Goal: Information Seeking & Learning: Learn about a topic

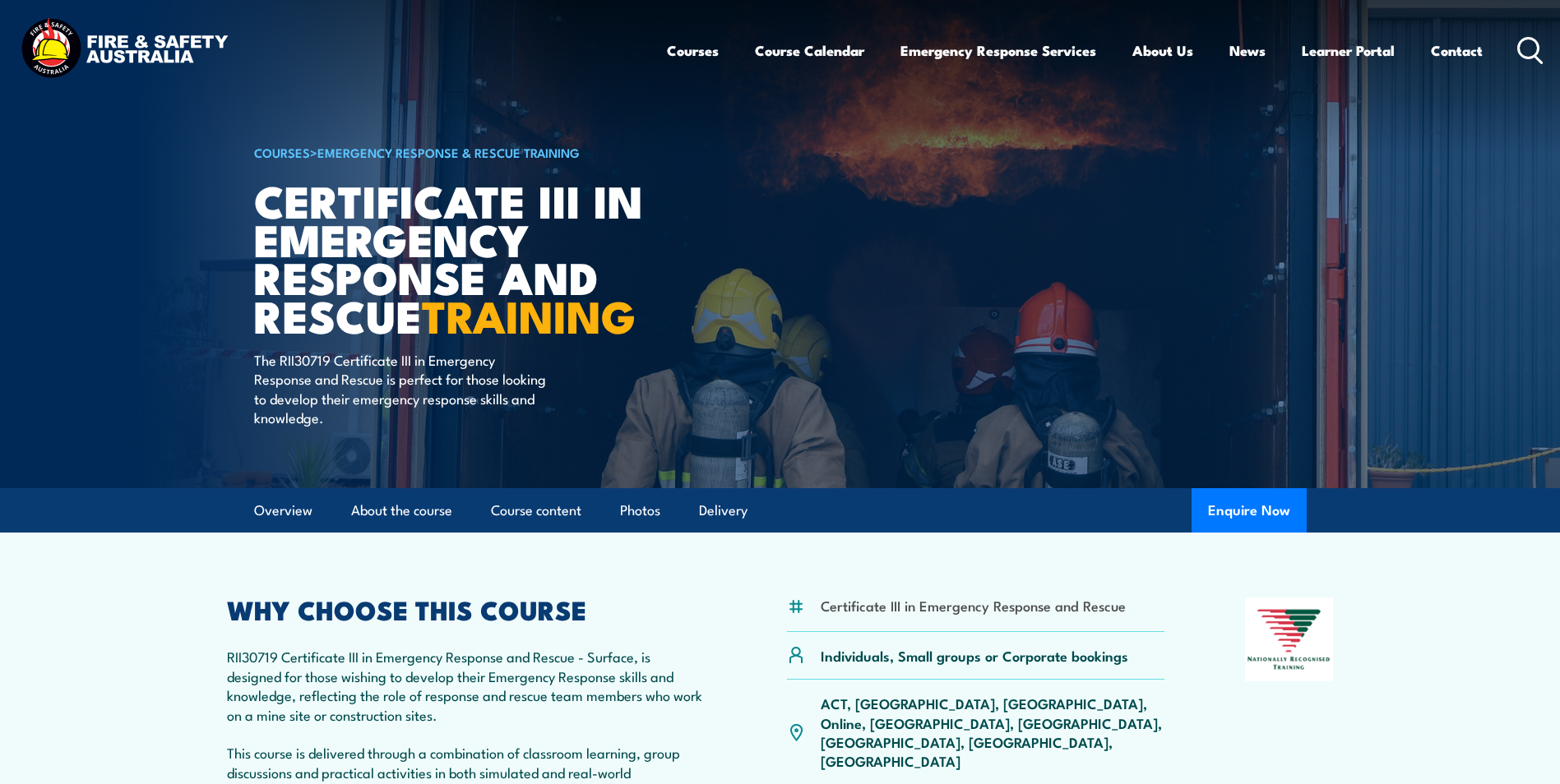
click at [434, 654] on p "RII30719 Certificate III in Emergency Response and Rescue - Surface, is designe…" at bounding box center [466, 763] width 480 height 231
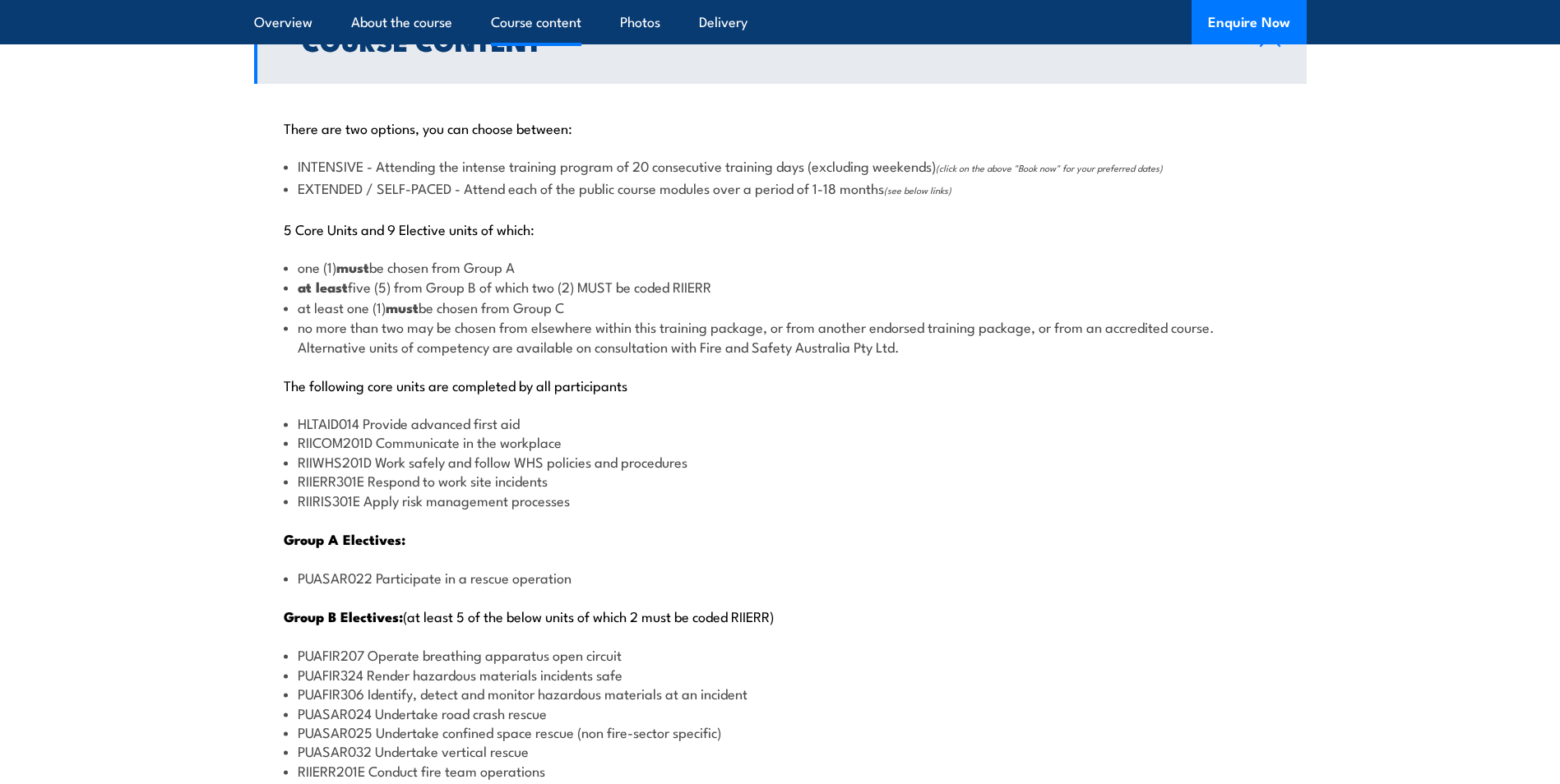
scroll to position [1726, 0]
click at [359, 427] on li "HLTAID014 Provide advanced first aid" at bounding box center [780, 422] width 993 height 19
drag, startPoint x: 359, startPoint y: 422, endPoint x: 301, endPoint y: 422, distance: 58.0
click at [301, 422] on li "HLTAID014 Provide advanced first aid" at bounding box center [780, 422] width 993 height 19
drag, startPoint x: 301, startPoint y: 422, endPoint x: 318, endPoint y: 421, distance: 17.0
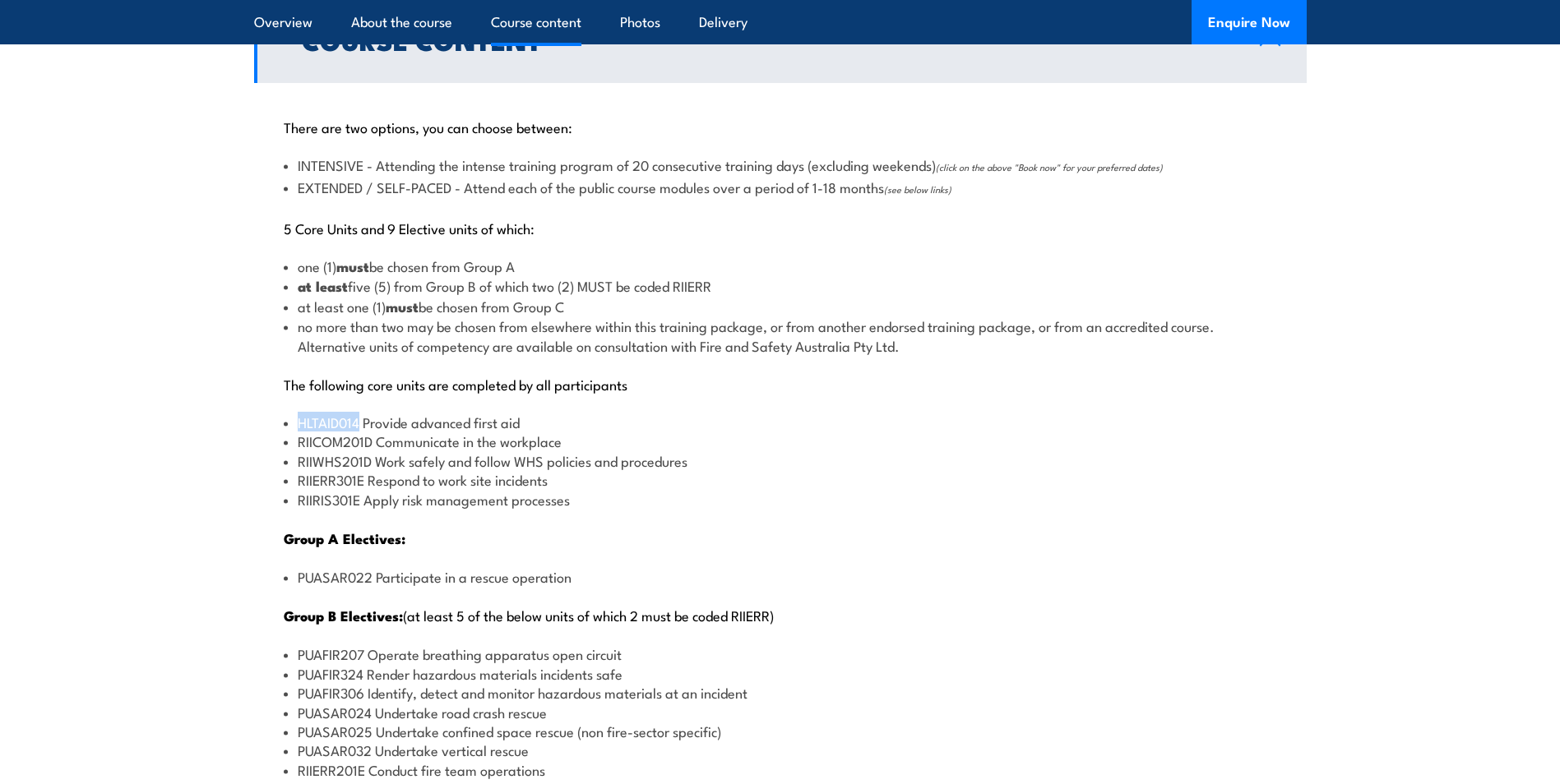
copy li "HLTAID014"
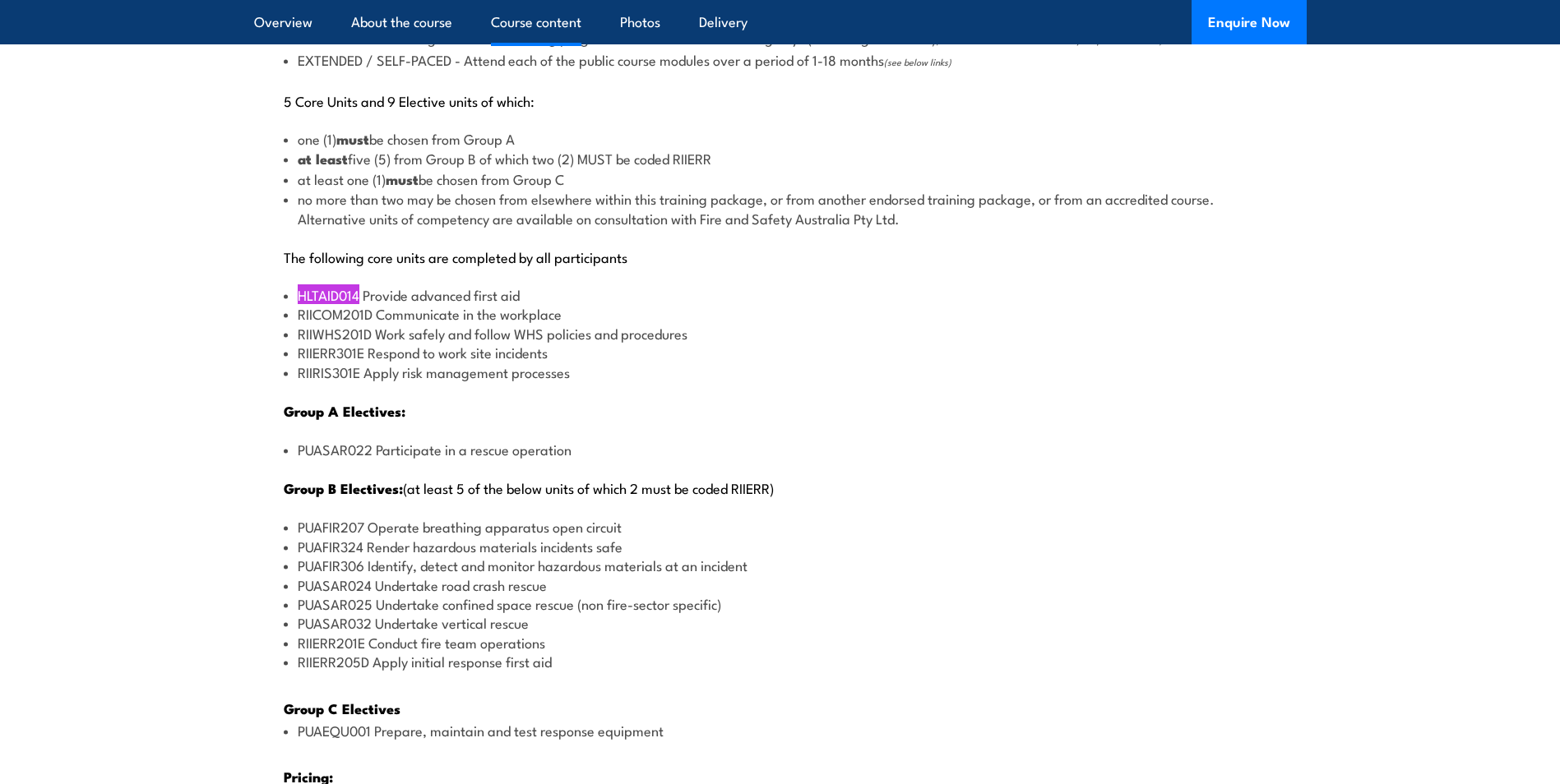
scroll to position [1890, 0]
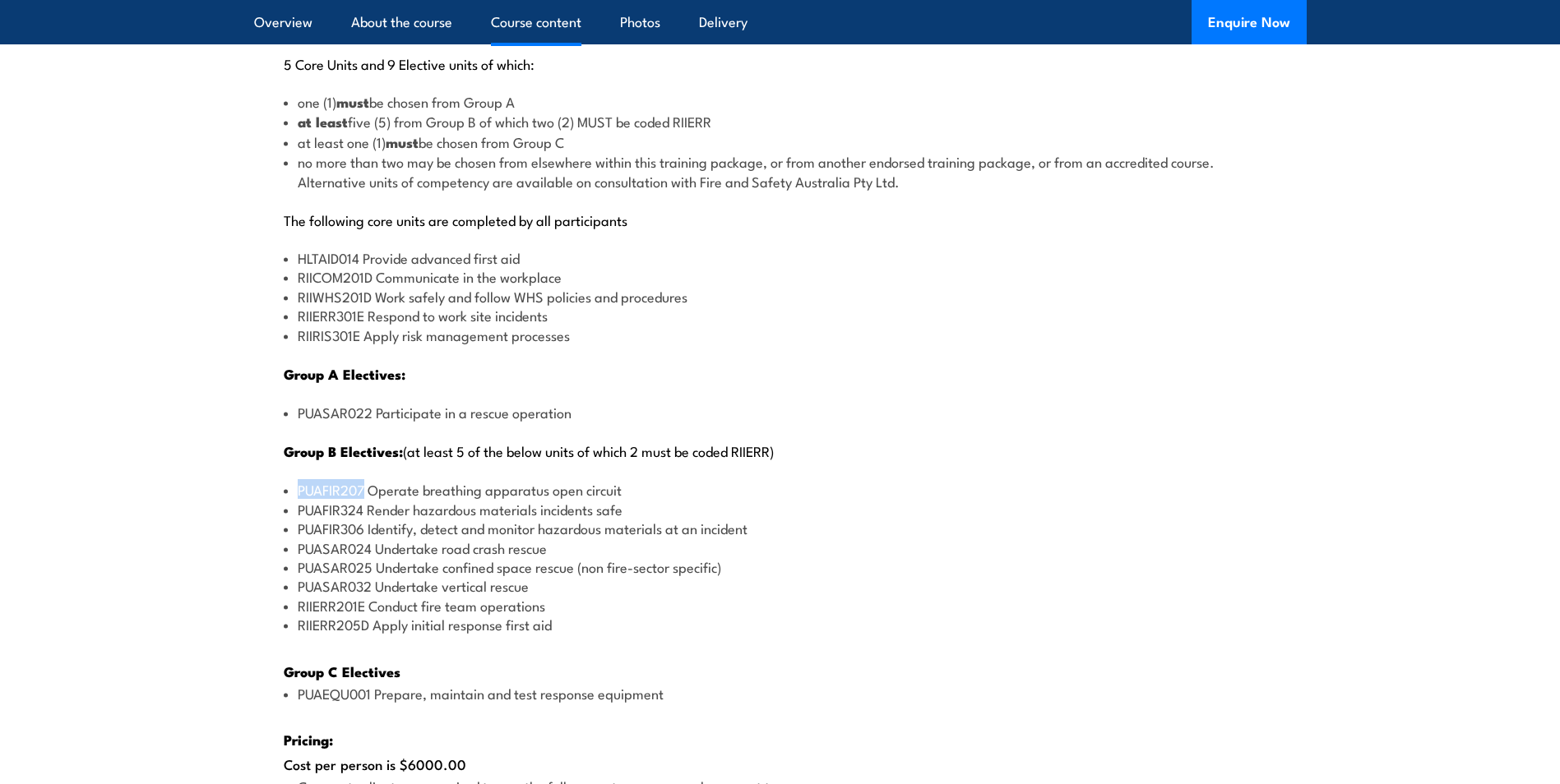
drag, startPoint x: 363, startPoint y: 492, endPoint x: 294, endPoint y: 490, distance: 69.0
click at [294, 490] on li "PUAFIR207 Operate breathing apparatus open circuit" at bounding box center [780, 489] width 993 height 19
drag, startPoint x: 294, startPoint y: 490, endPoint x: 311, endPoint y: 492, distance: 17.1
copy li "PUAFIR207"
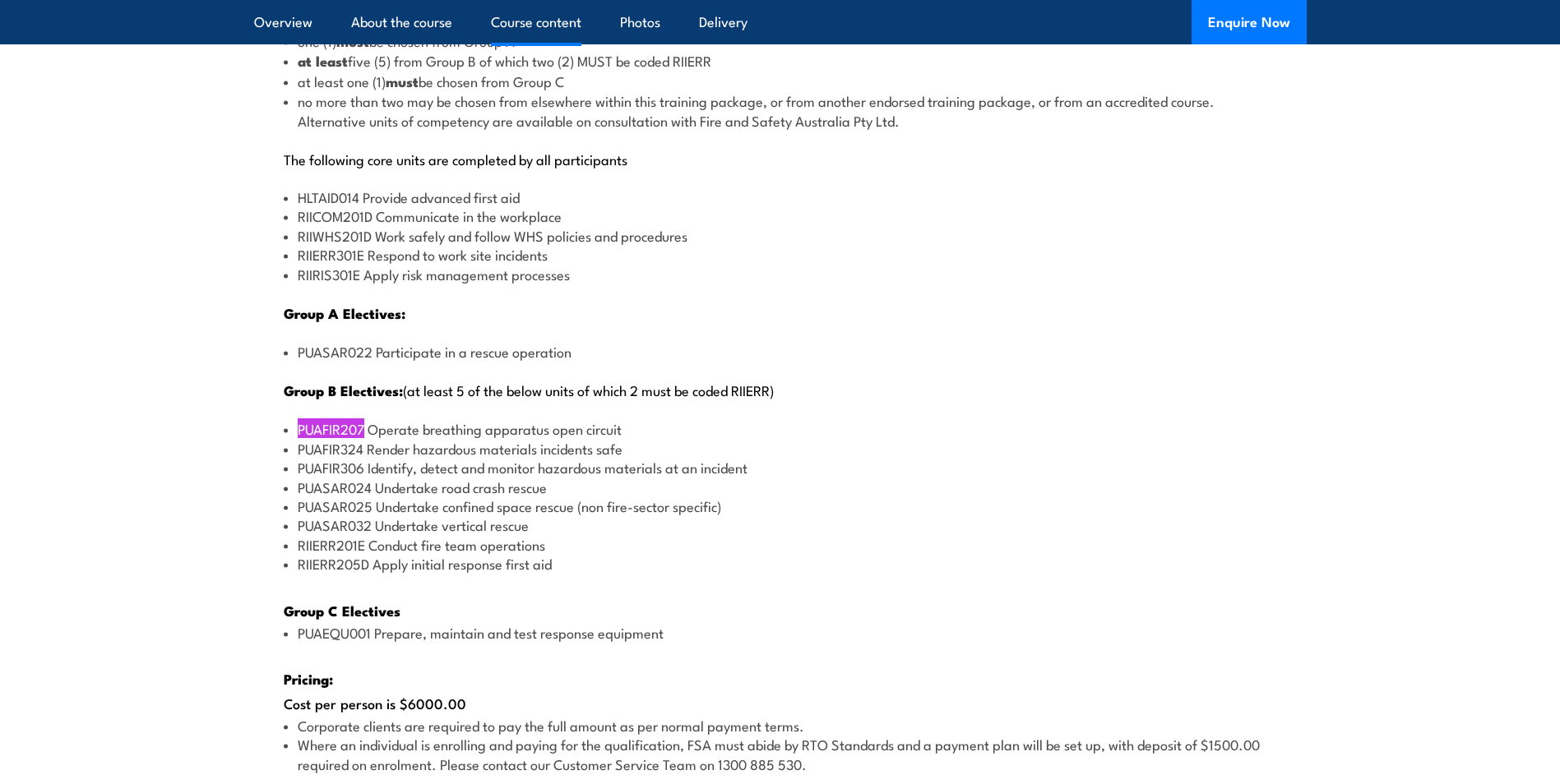
scroll to position [1972, 0]
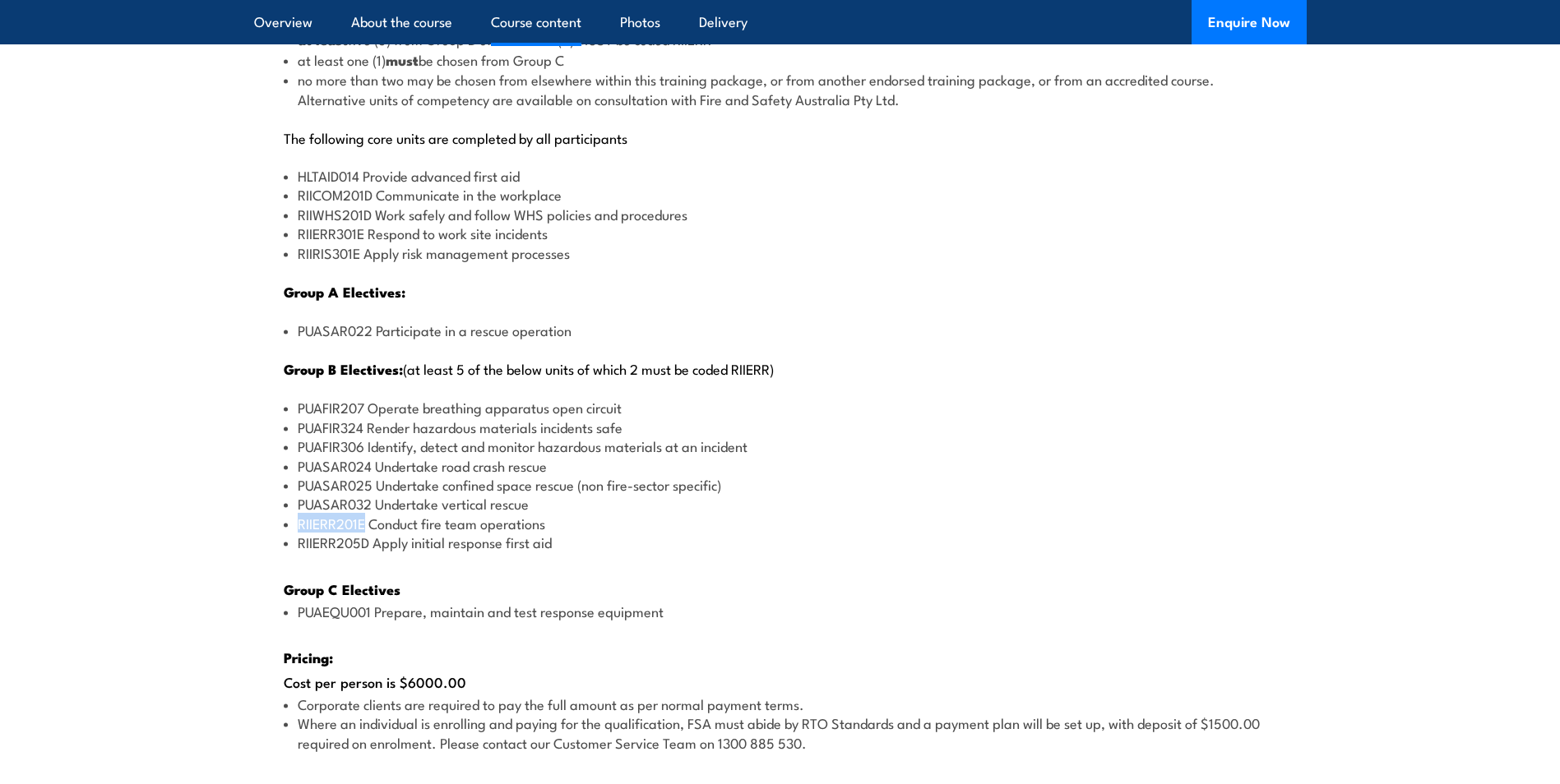
drag, startPoint x: 363, startPoint y: 522, endPoint x: 300, endPoint y: 526, distance: 63.1
click at [300, 526] on li "RIIERR201E Conduct fire team operations" at bounding box center [780, 523] width 993 height 19
drag, startPoint x: 300, startPoint y: 526, endPoint x: 315, endPoint y: 529, distance: 15.3
copy li "RIIERR201E"
drag, startPoint x: 363, startPoint y: 428, endPoint x: 300, endPoint y: 432, distance: 63.1
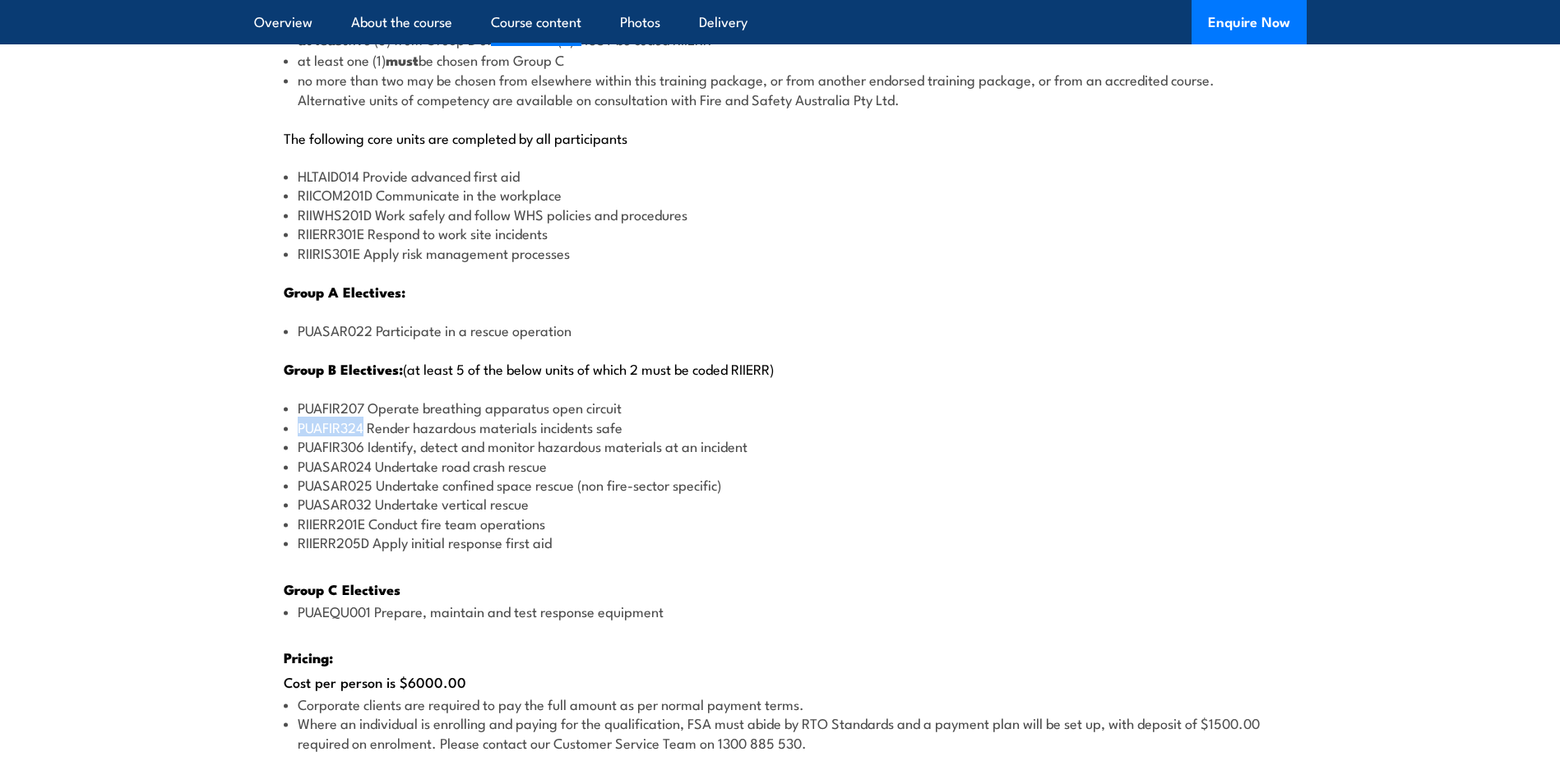
click at [300, 432] on li "PUAFIR324 Render hazardous materials incidents safe" at bounding box center [780, 427] width 993 height 19
copy li "PUAFIR324"
drag, startPoint x: 369, startPoint y: 429, endPoint x: 628, endPoint y: 433, distance: 259.0
click at [628, 433] on li "PUAFIR324 Render hazardous materials incidents safe" at bounding box center [780, 427] width 993 height 19
drag, startPoint x: 628, startPoint y: 433, endPoint x: 603, endPoint y: 427, distance: 25.7
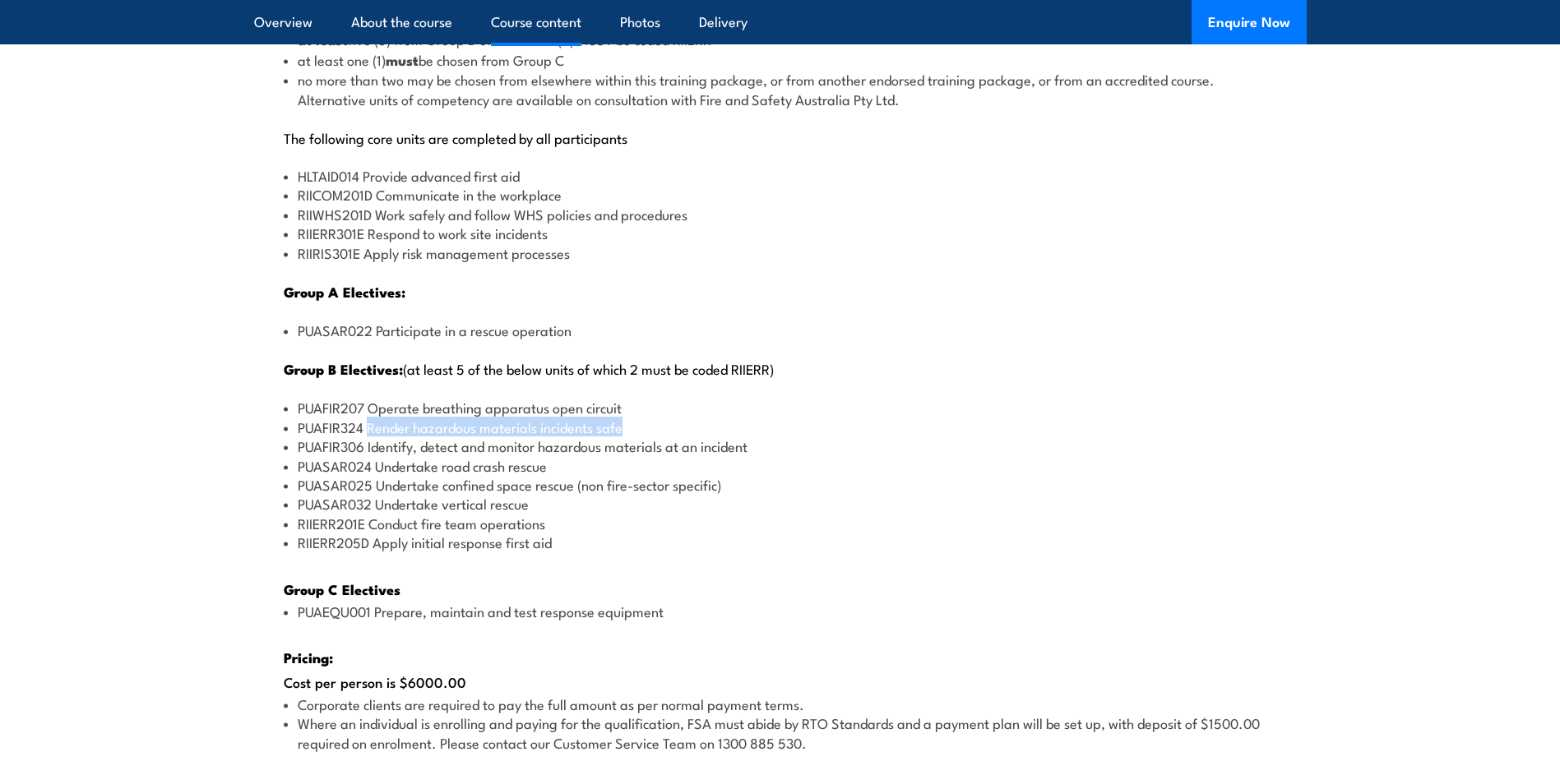
copy li "Render hazardous materials incidents safe"
drag, startPoint x: 369, startPoint y: 505, endPoint x: 300, endPoint y: 506, distance: 69.0
click at [300, 506] on li "PUASAR032 Undertake vertical rescue" at bounding box center [780, 504] width 993 height 19
drag, startPoint x: 300, startPoint y: 506, endPoint x: 330, endPoint y: 509, distance: 30.1
copy li "PUASAR032"
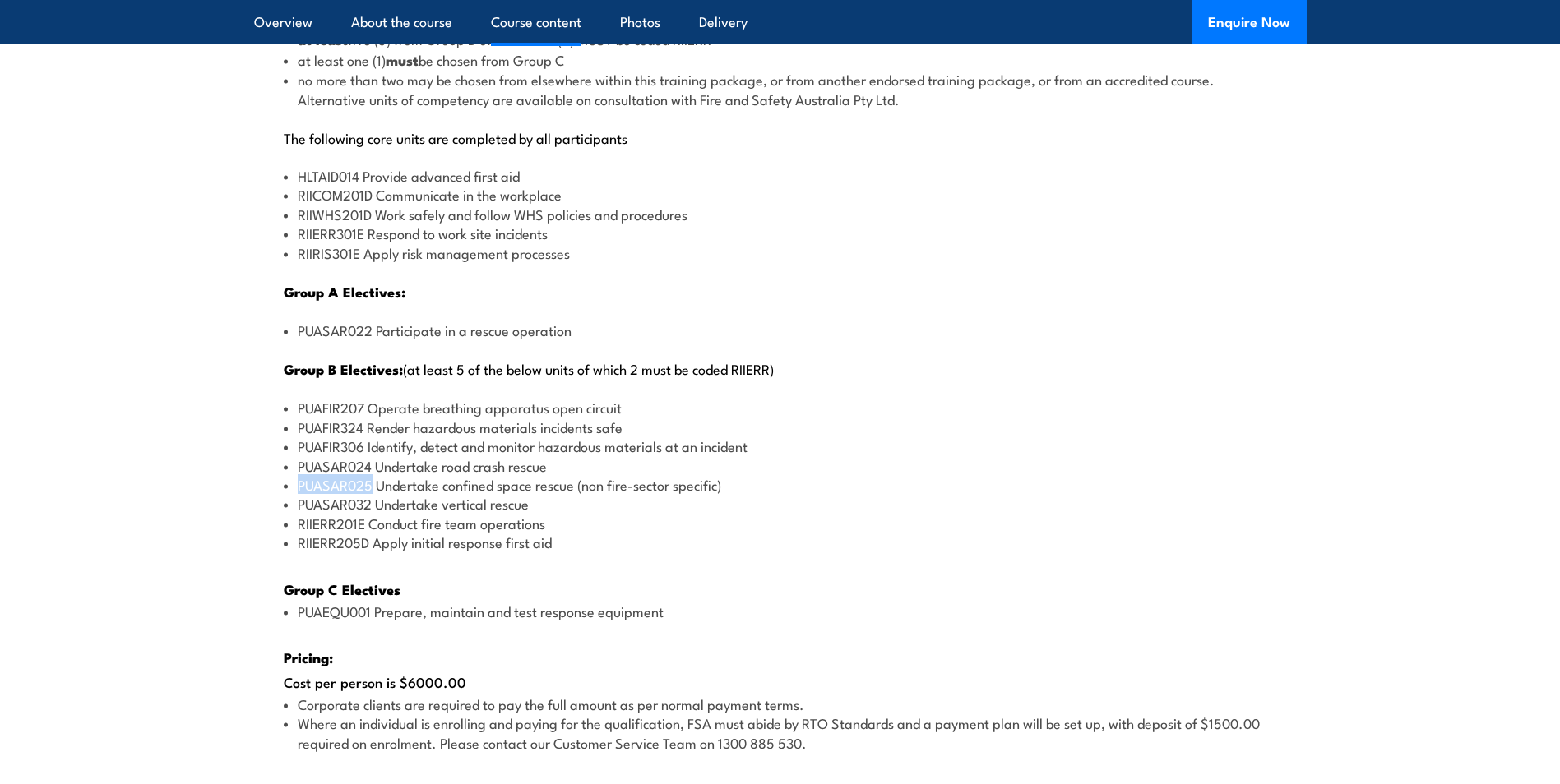
drag, startPoint x: 373, startPoint y: 486, endPoint x: 294, endPoint y: 480, distance: 79.2
click at [294, 480] on li "PUASAR025 Undertake confined space rescue (non fire-sector specific)" at bounding box center [780, 485] width 993 height 19
drag, startPoint x: 294, startPoint y: 480, endPoint x: 315, endPoint y: 484, distance: 21.4
copy li "PUASAR025"
